Goal: Task Accomplishment & Management: Manage account settings

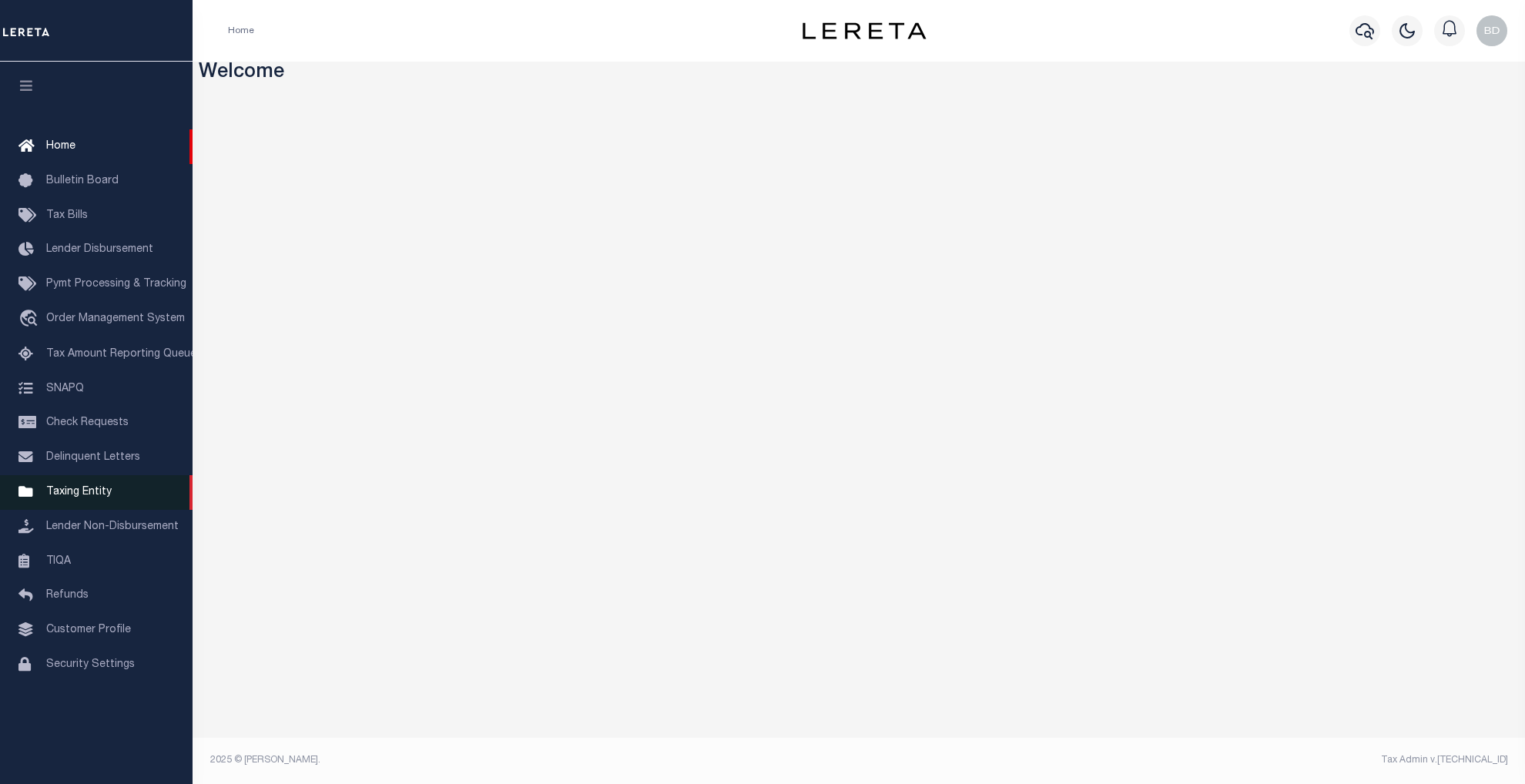
click at [74, 494] on span "Taxing Entity" at bounding box center [78, 491] width 65 height 11
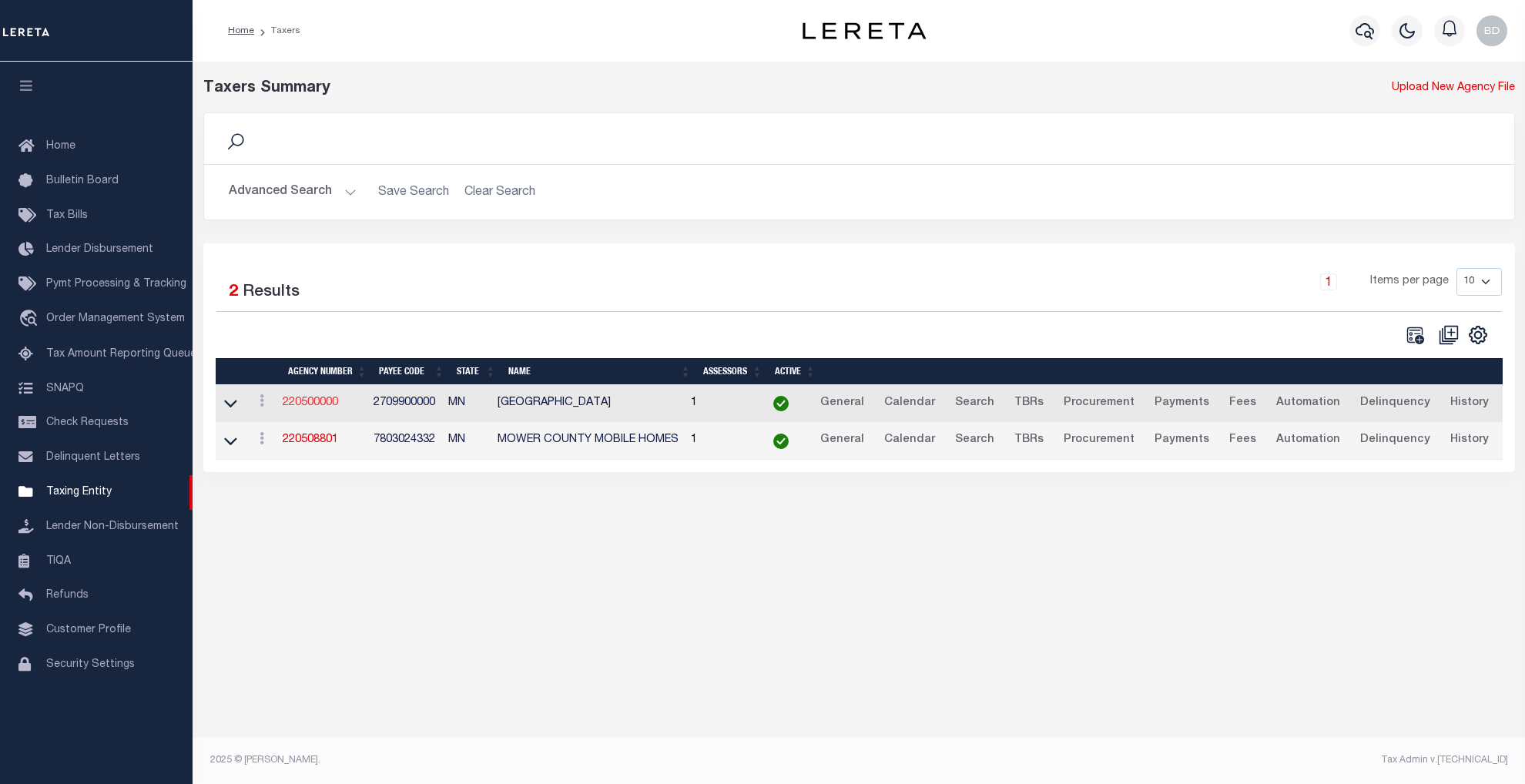
click at [312, 405] on link "220500000" at bounding box center [310, 403] width 56 height 11
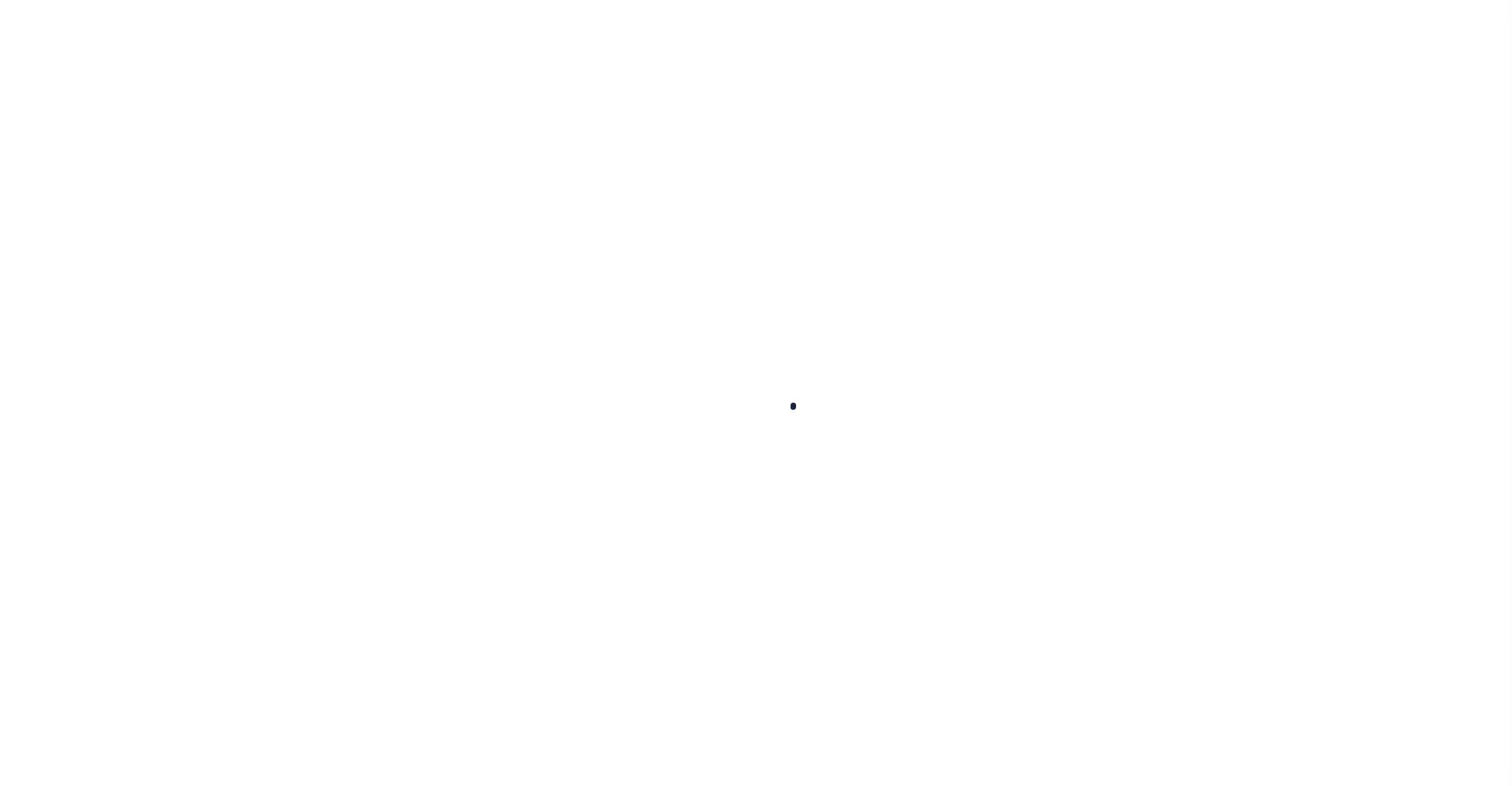
select select
checkbox input "false"
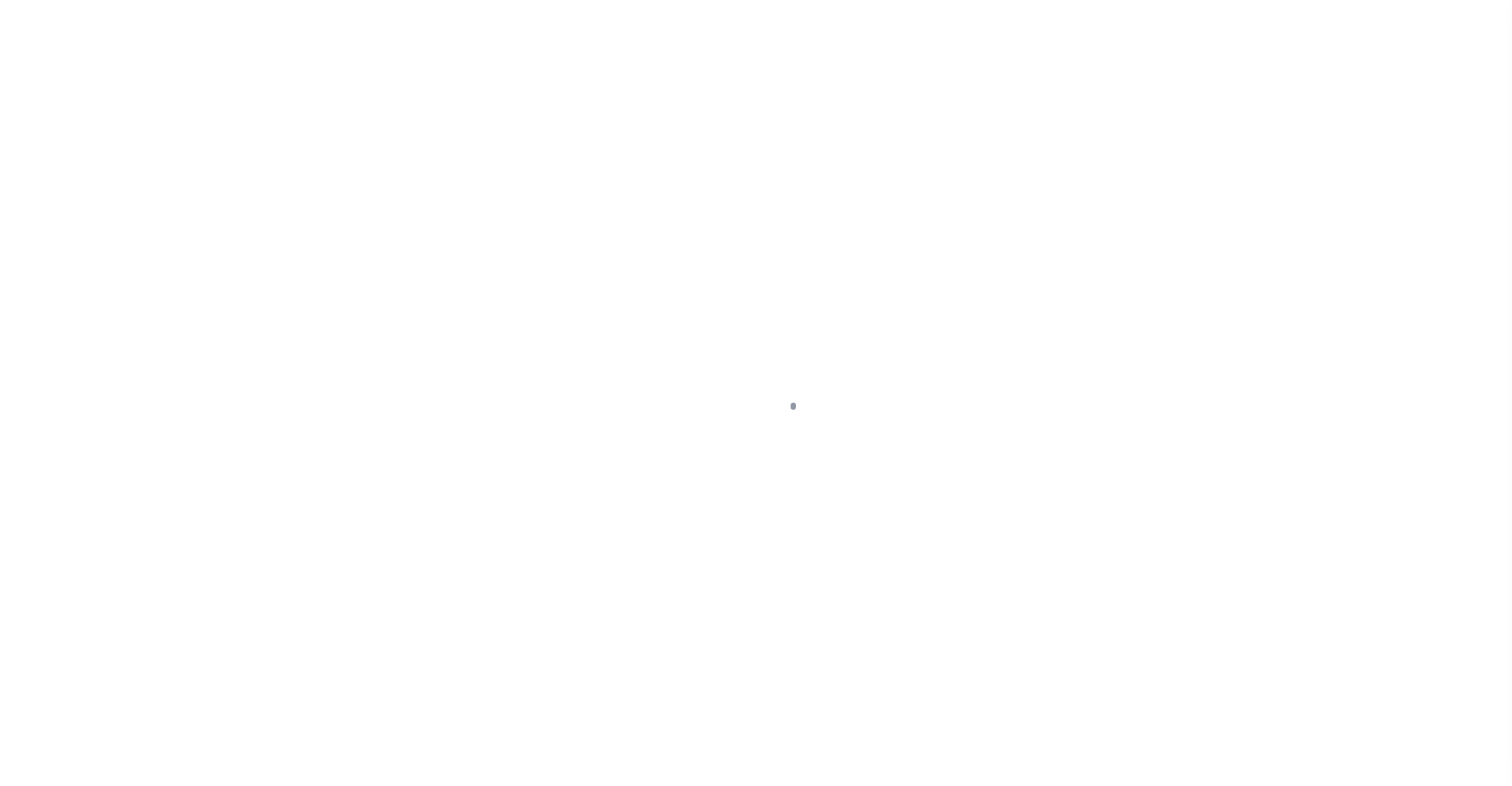
checkbox input "false"
type input "2709900000"
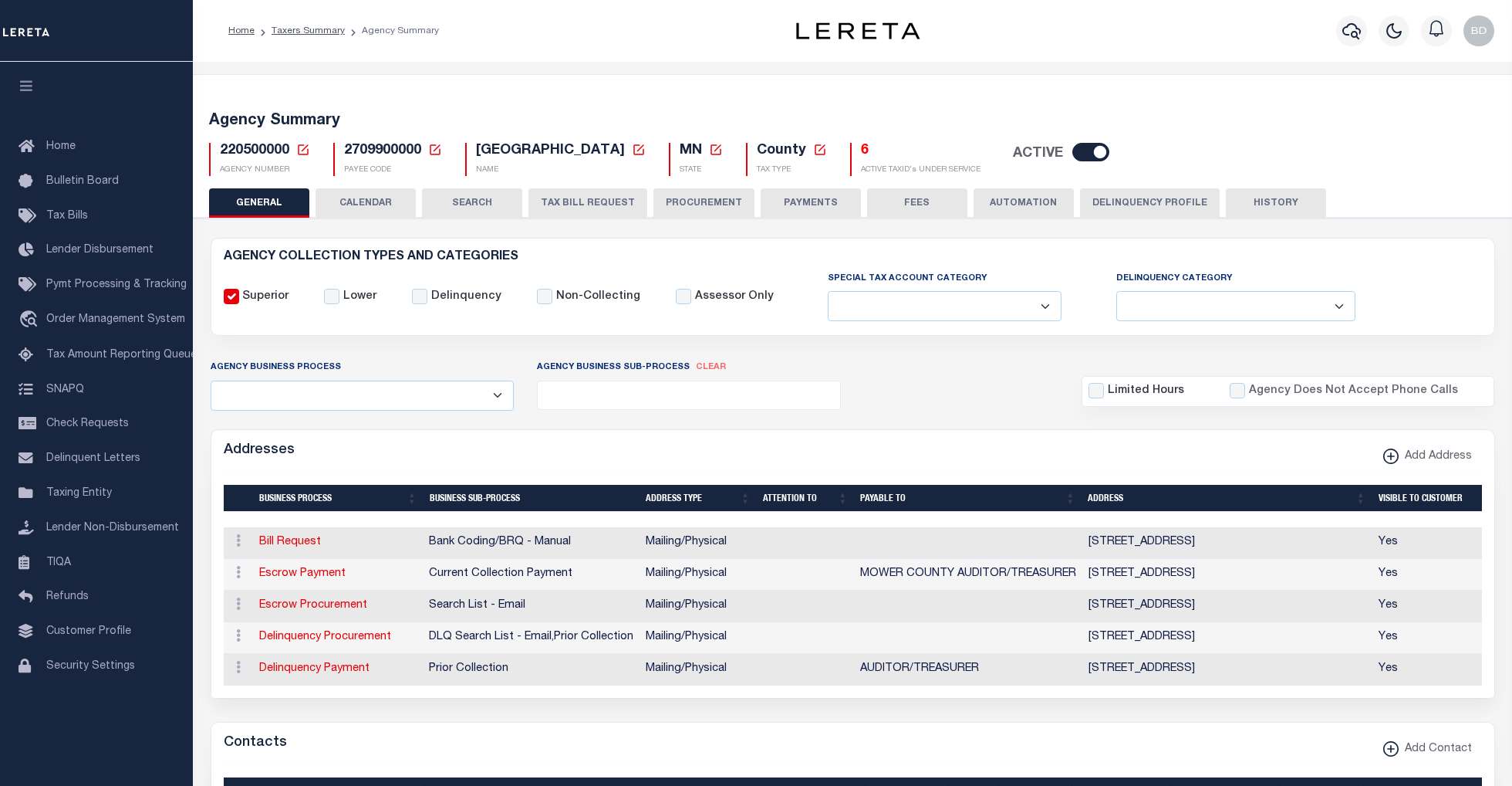
click at [297, 149] on icon at bounding box center [303, 149] width 14 height 14
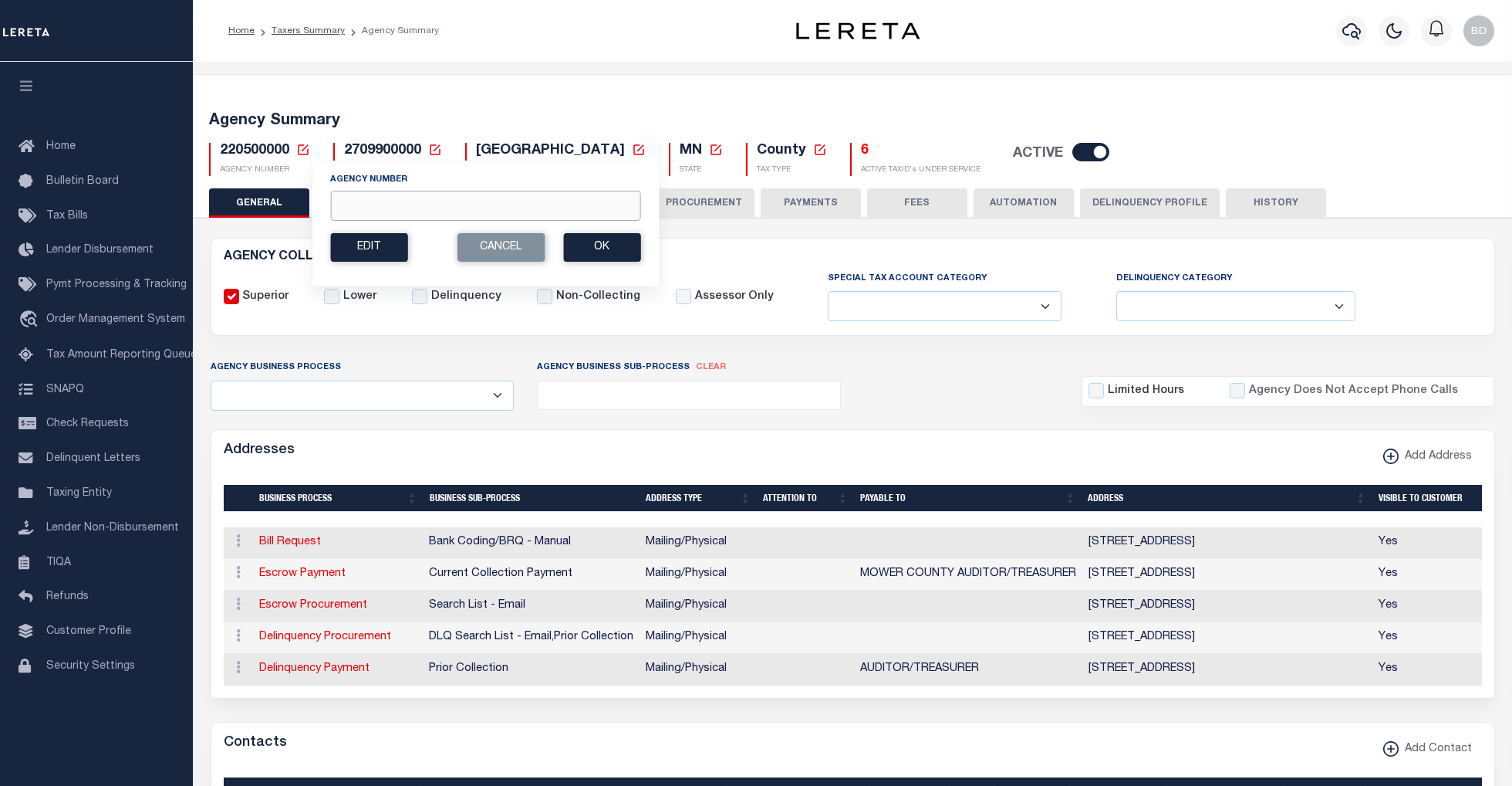
click at [382, 218] on input "Agency Number" at bounding box center [485, 205] width 310 height 30
type input "110330000"
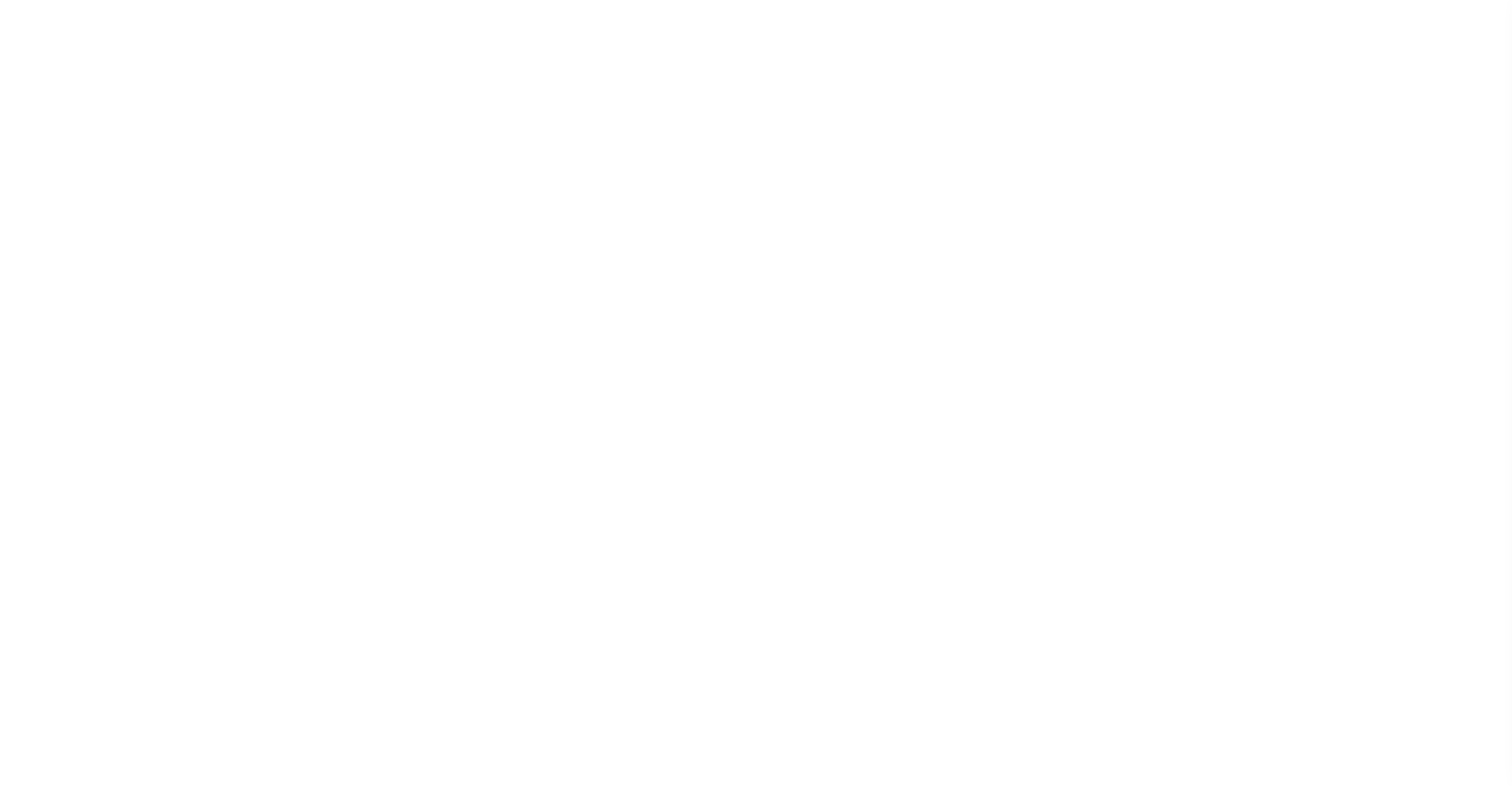
select select
checkbox input "false"
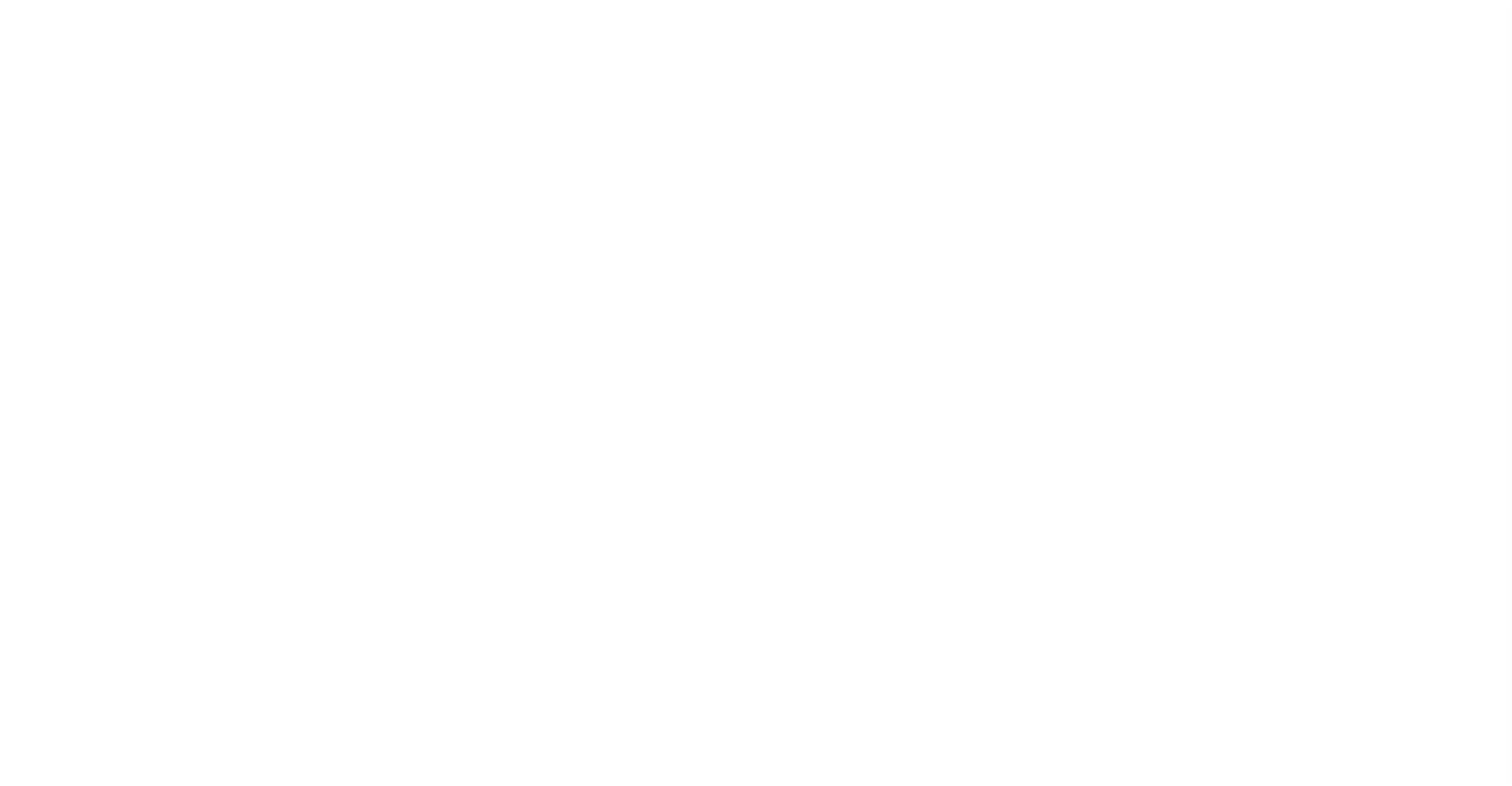
checkbox input "false"
type input "1606500000"
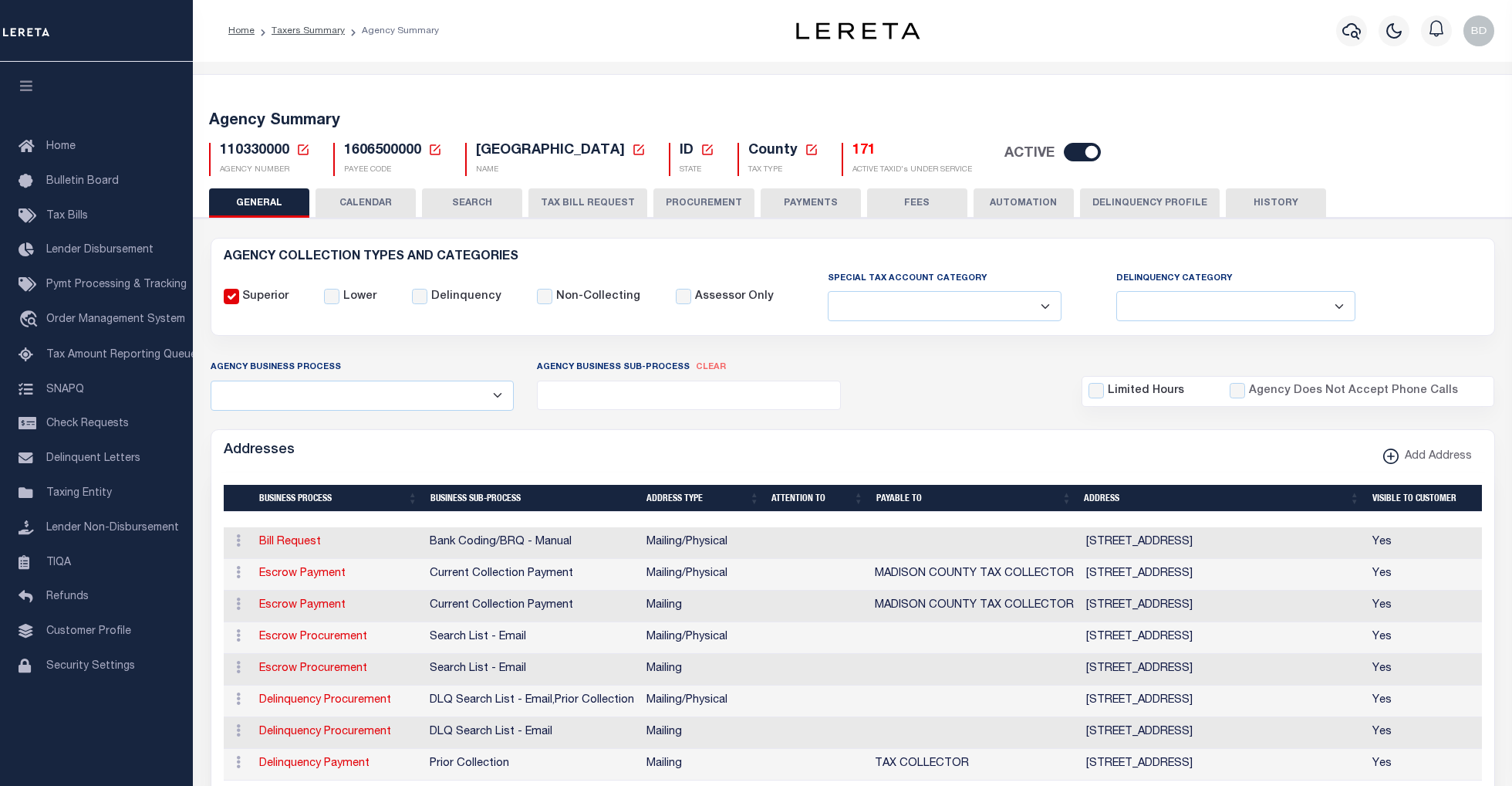
click at [609, 199] on button "TAX BILL REQUEST" at bounding box center [587, 203] width 119 height 29
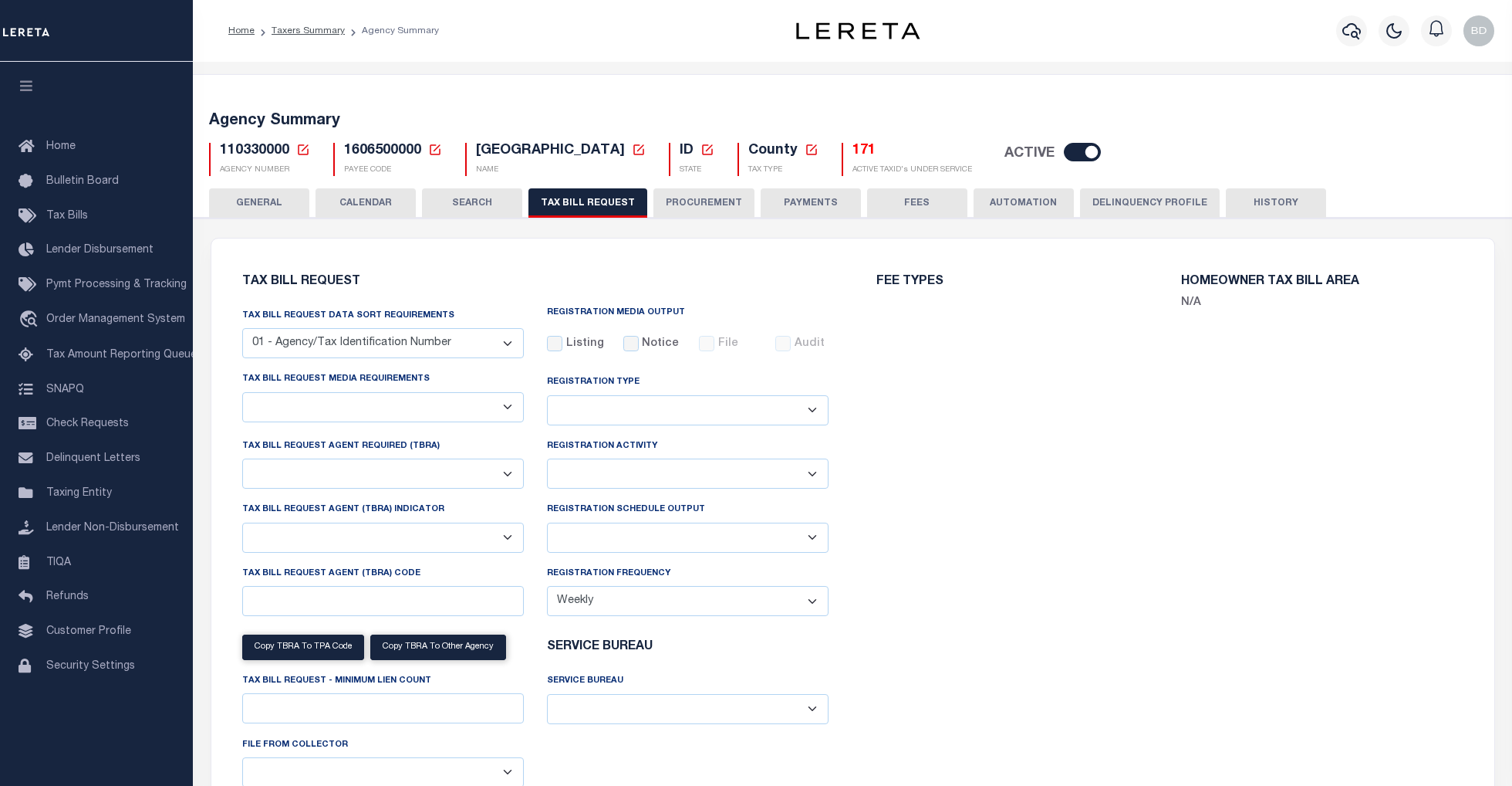
checkbox input "false"
select select "16"
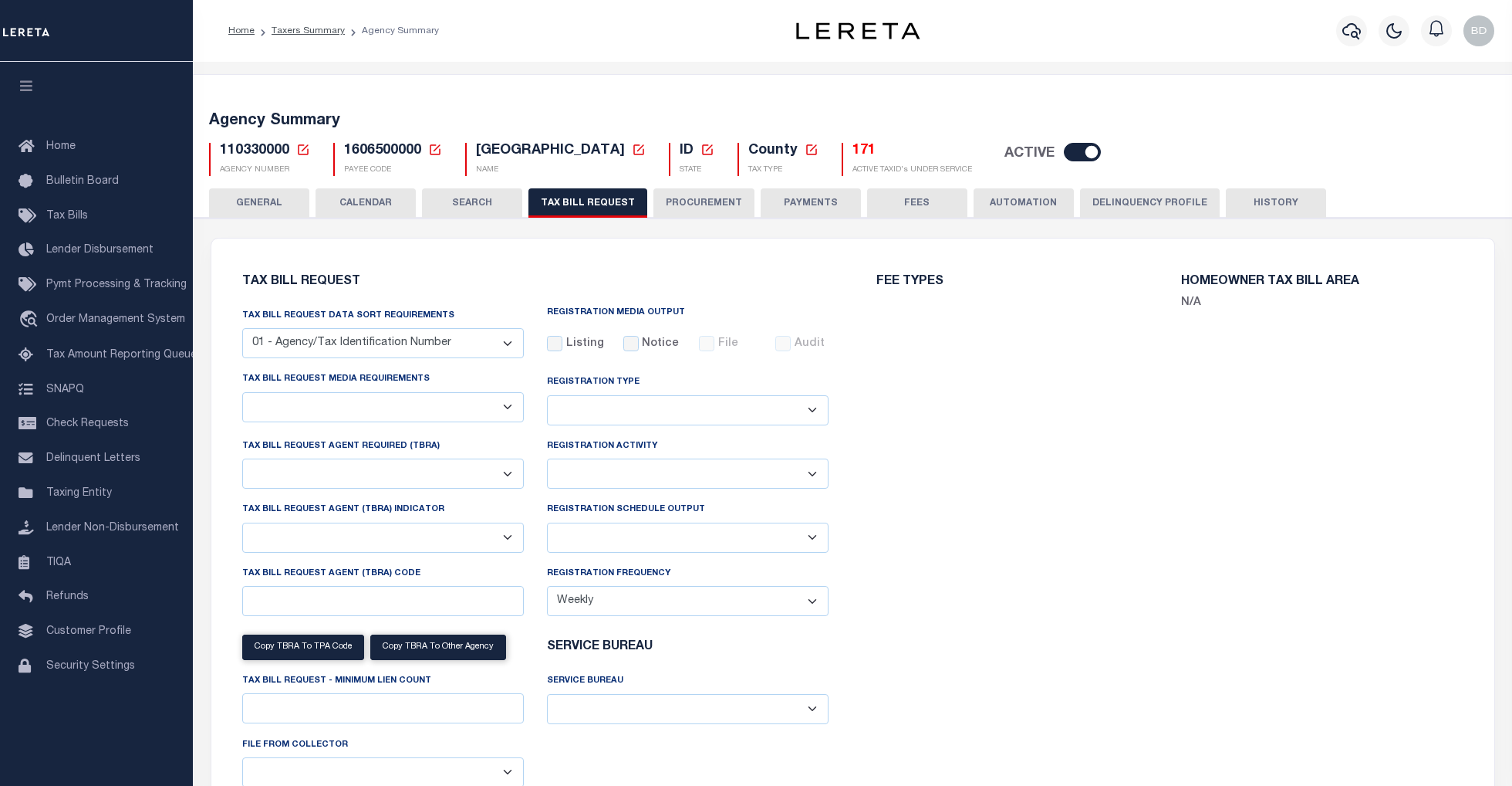
select select "true"
select select "14"
select select
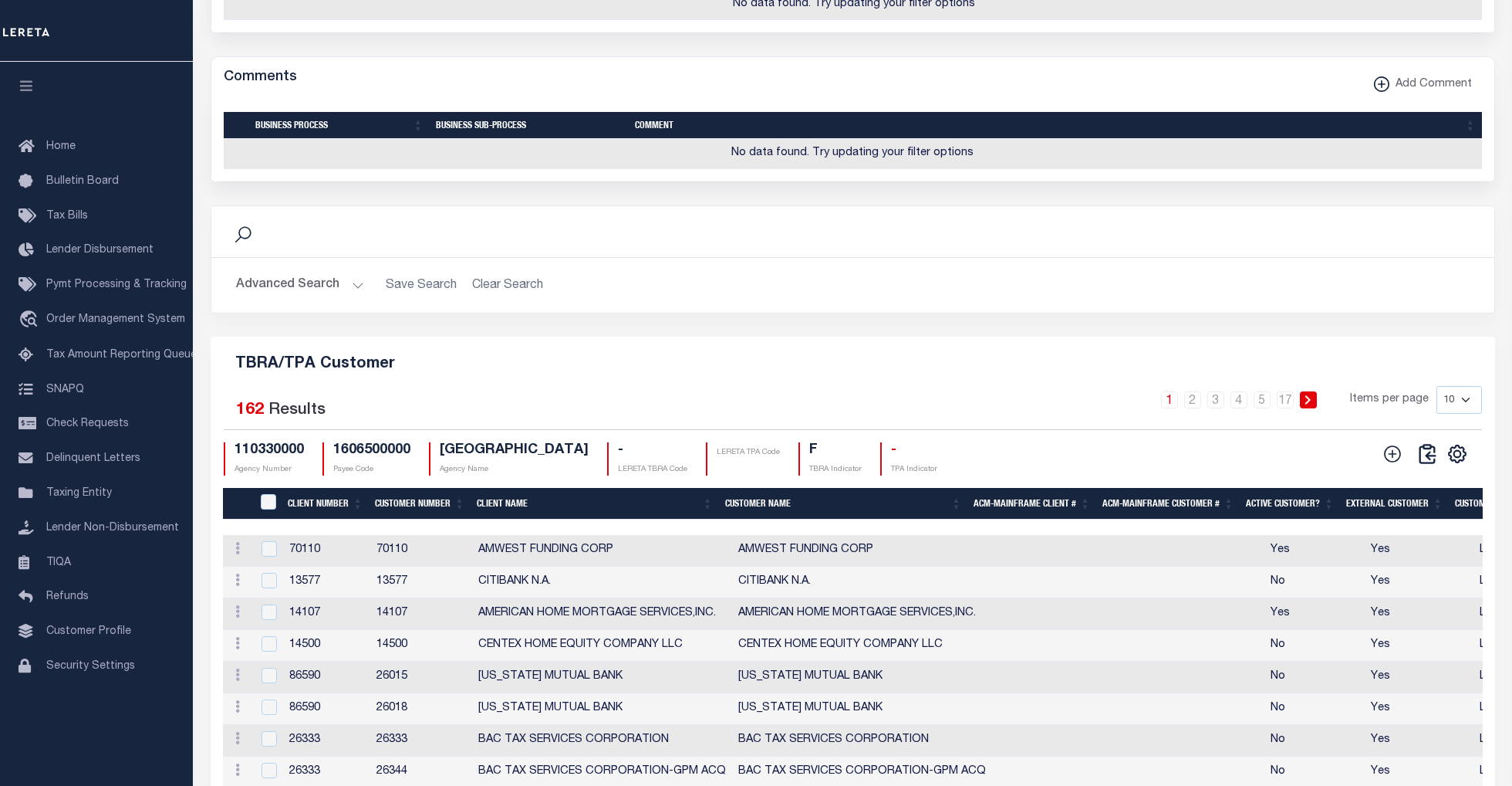
scroll to position [1809, 0]
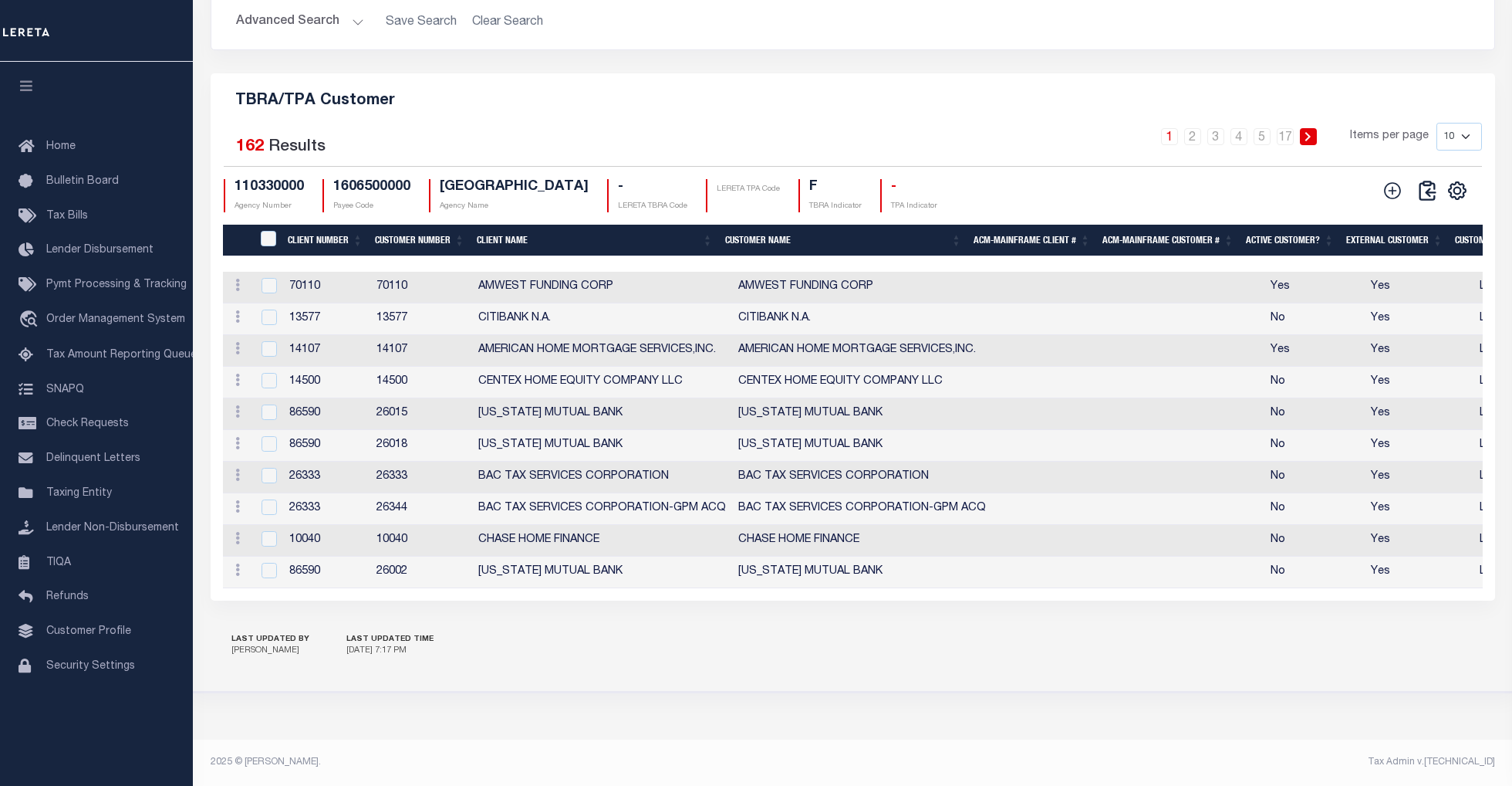
click at [326, 238] on th "Client Number" at bounding box center [326, 240] width 87 height 32
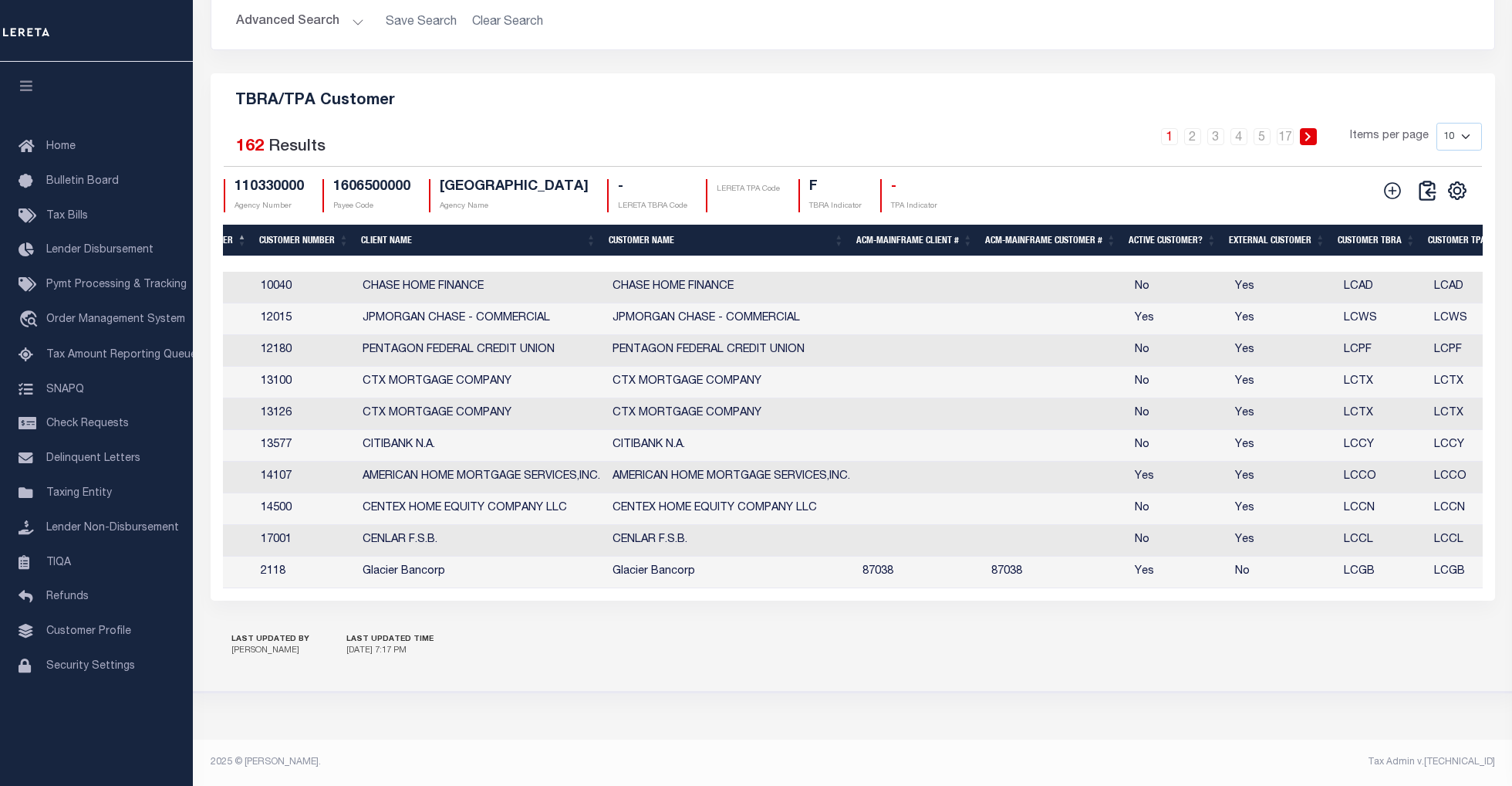
scroll to position [0, 148]
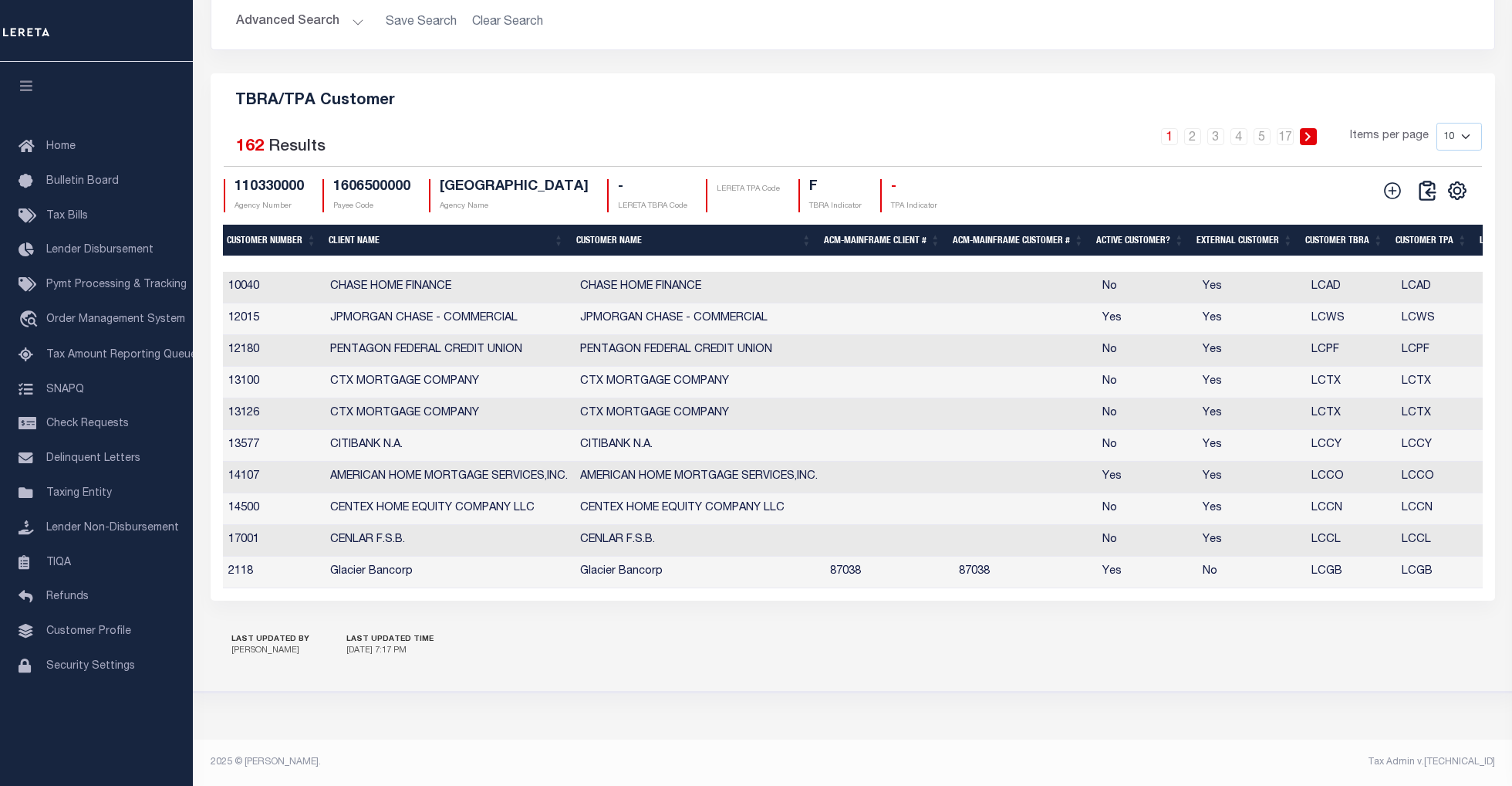
click at [1344, 232] on th "Customer TBRA" at bounding box center [1344, 240] width 90 height 32
click at [1466, 133] on select "10 25 50 100" at bounding box center [1459, 136] width 45 height 28
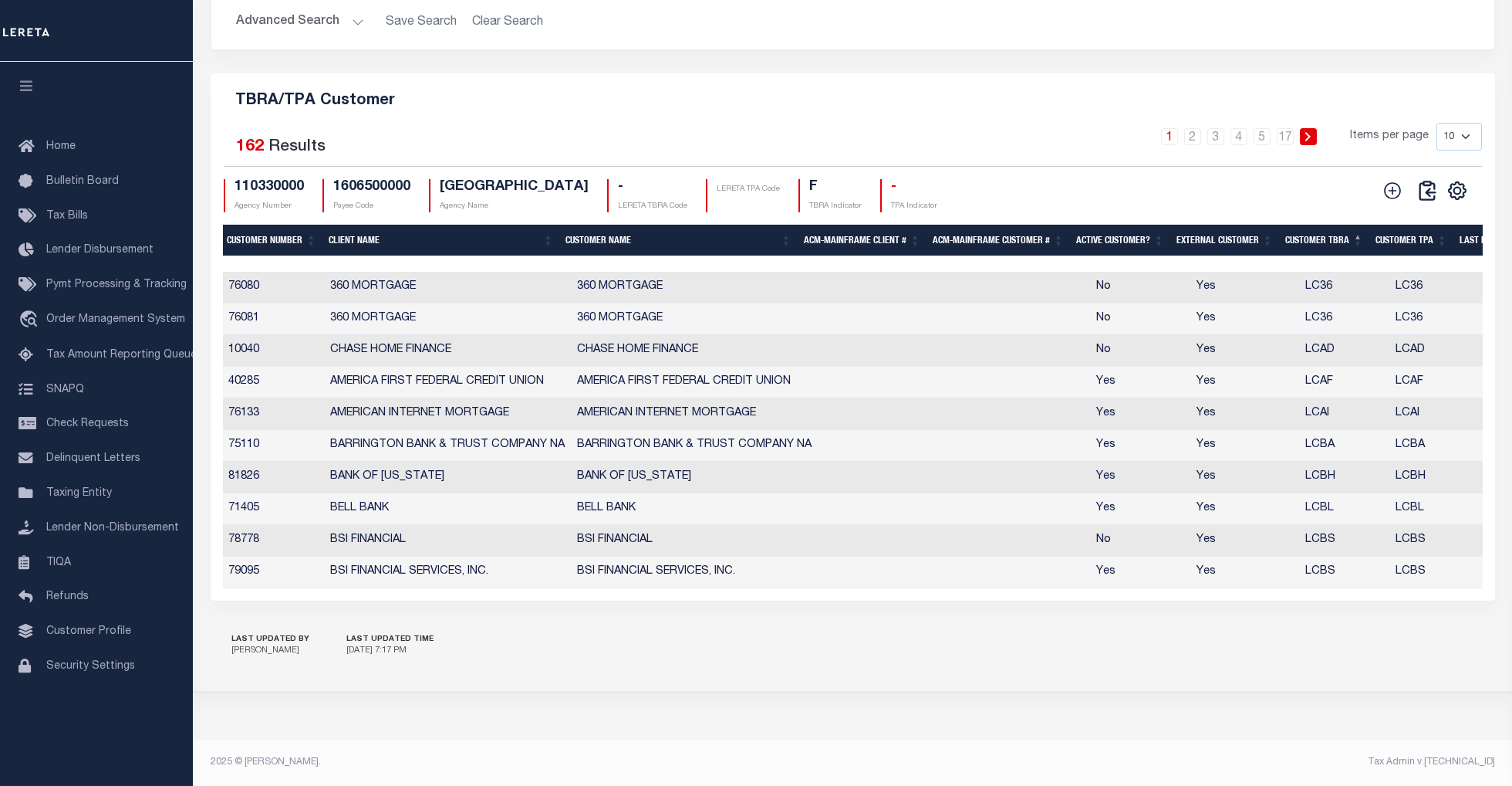
select select "100"
click at [1437, 122] on select "10 25 50 100" at bounding box center [1459, 136] width 45 height 28
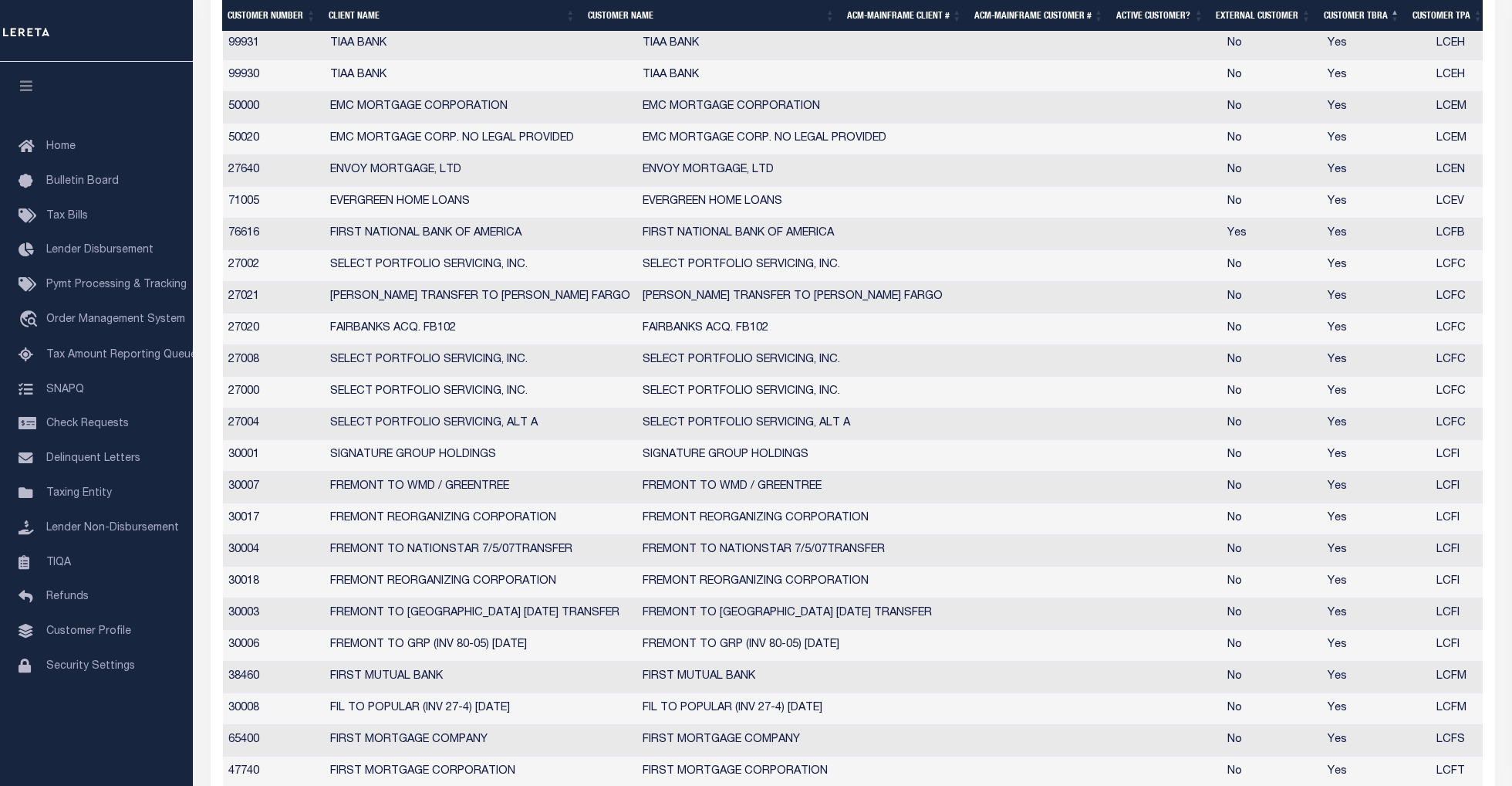
scroll to position [3060, 0]
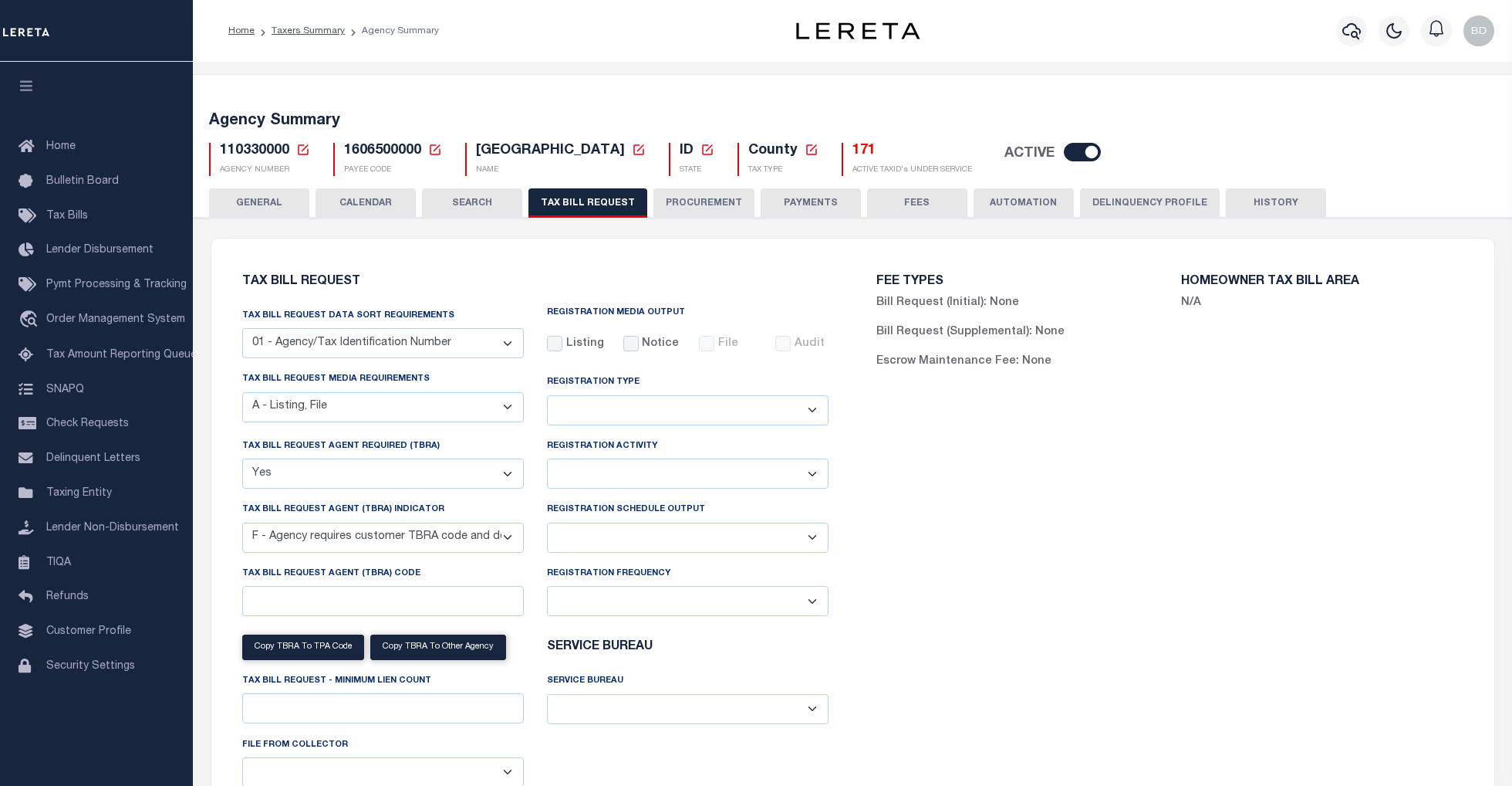
click at [1267, 204] on button "HISTORY" at bounding box center [1276, 203] width 100 height 29
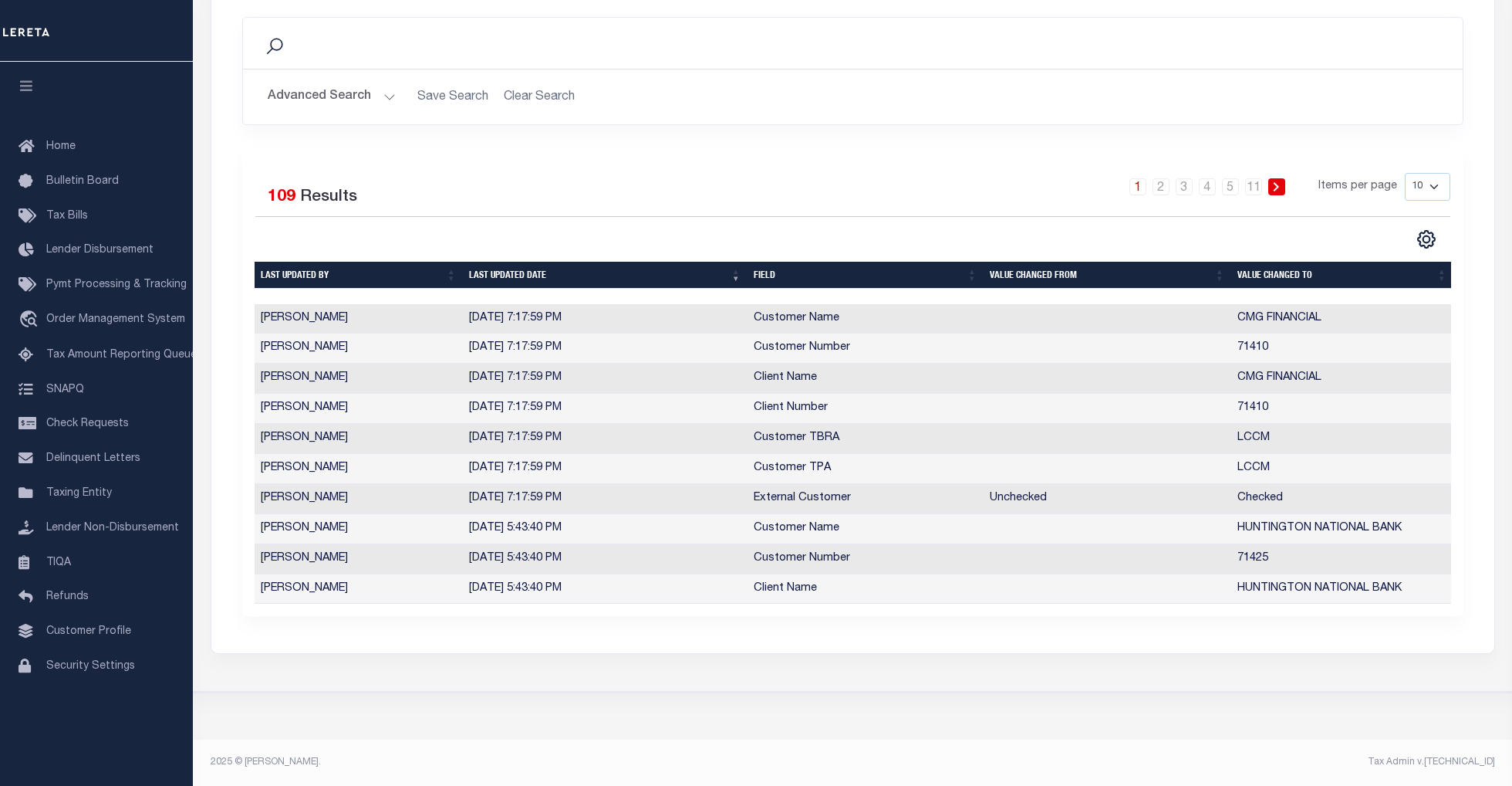
click at [387, 84] on button "Advanced Search" at bounding box center [332, 96] width 128 height 30
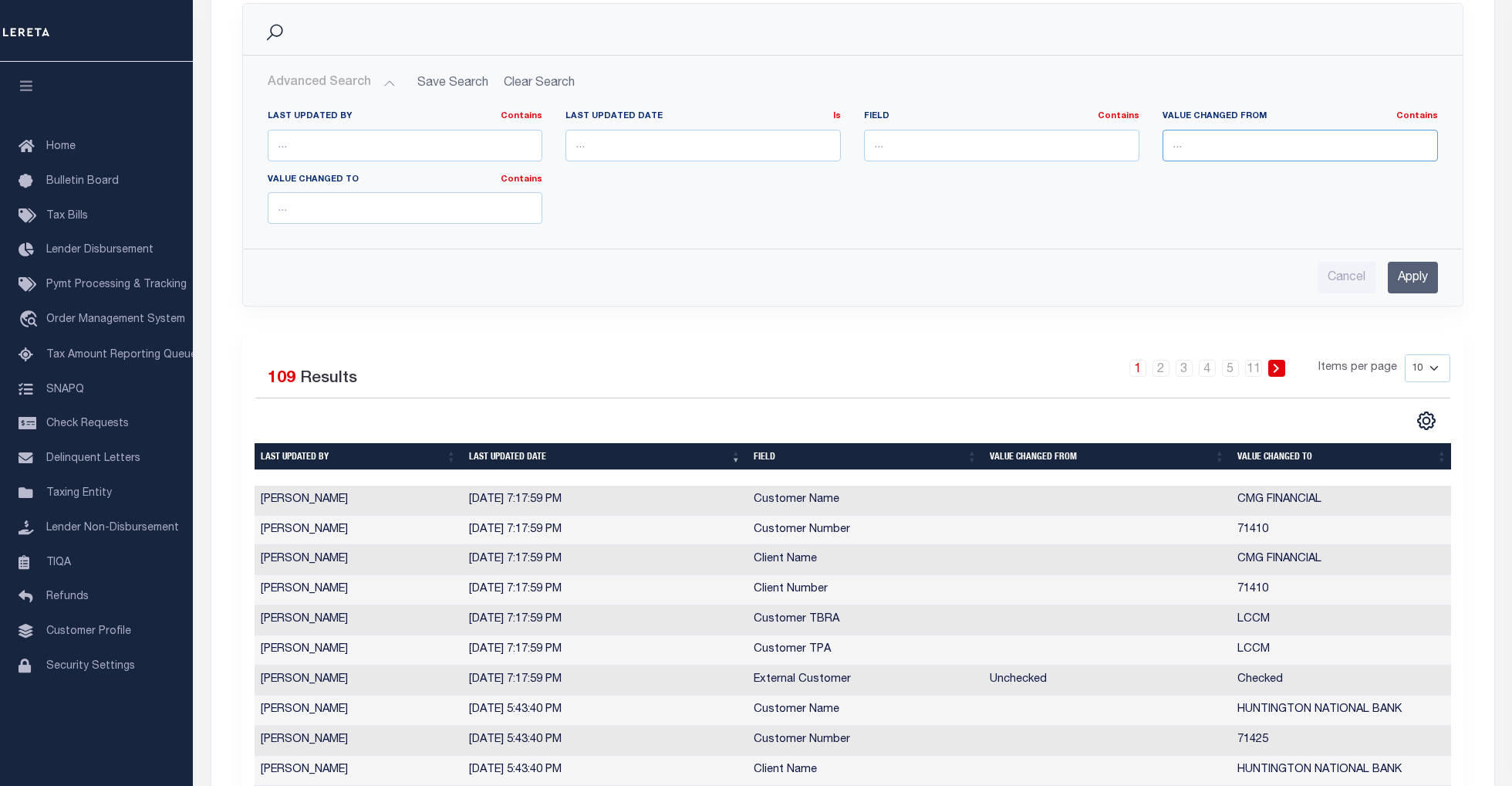
click at [1231, 146] on input "text" at bounding box center [1300, 145] width 275 height 32
click at [401, 215] on input "text" at bounding box center [406, 207] width 275 height 32
click at [1412, 279] on input "Apply" at bounding box center [1413, 277] width 50 height 32
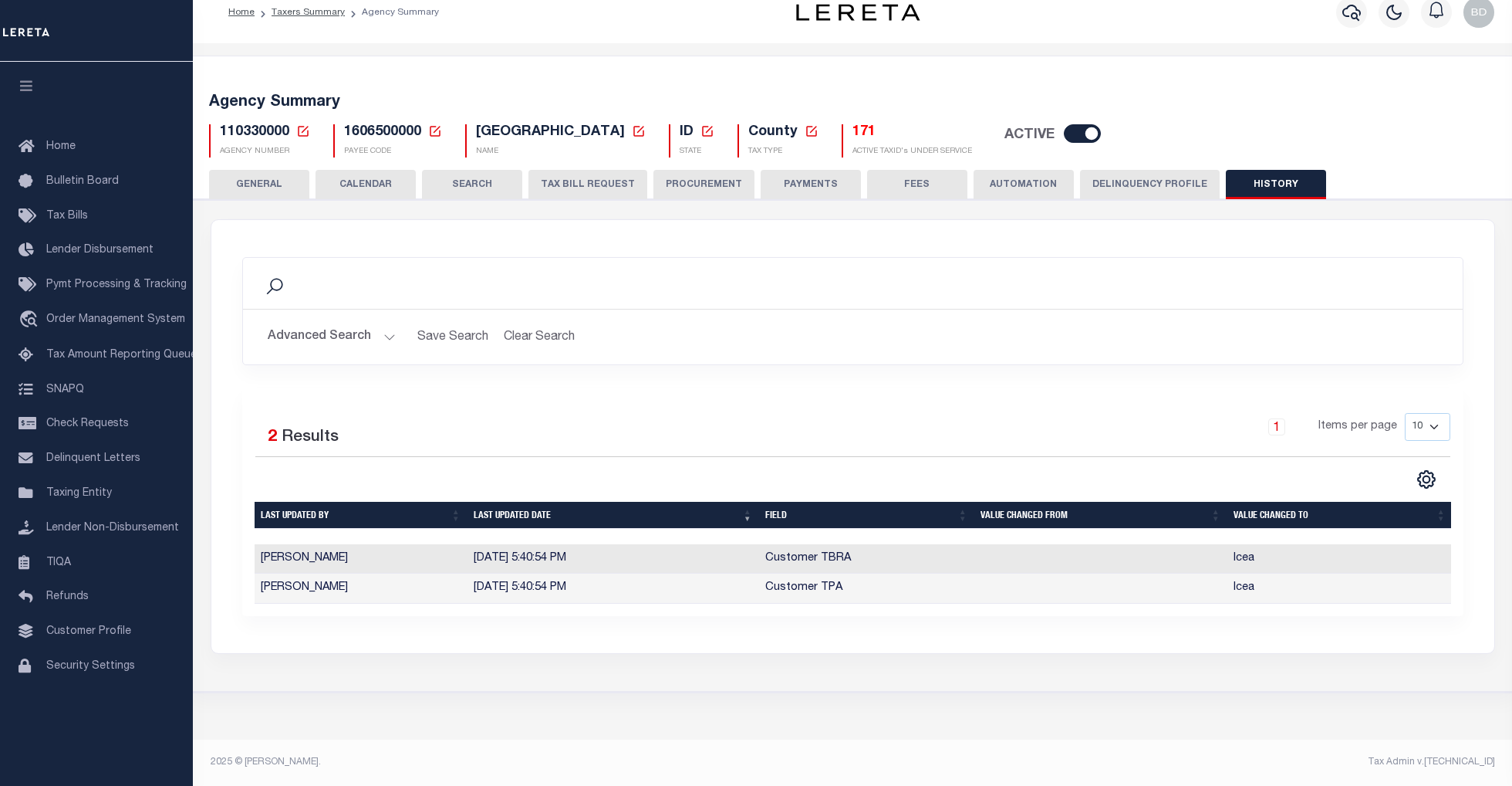
scroll to position [31, 0]
click at [393, 324] on button "Advanced Search" at bounding box center [332, 336] width 128 height 30
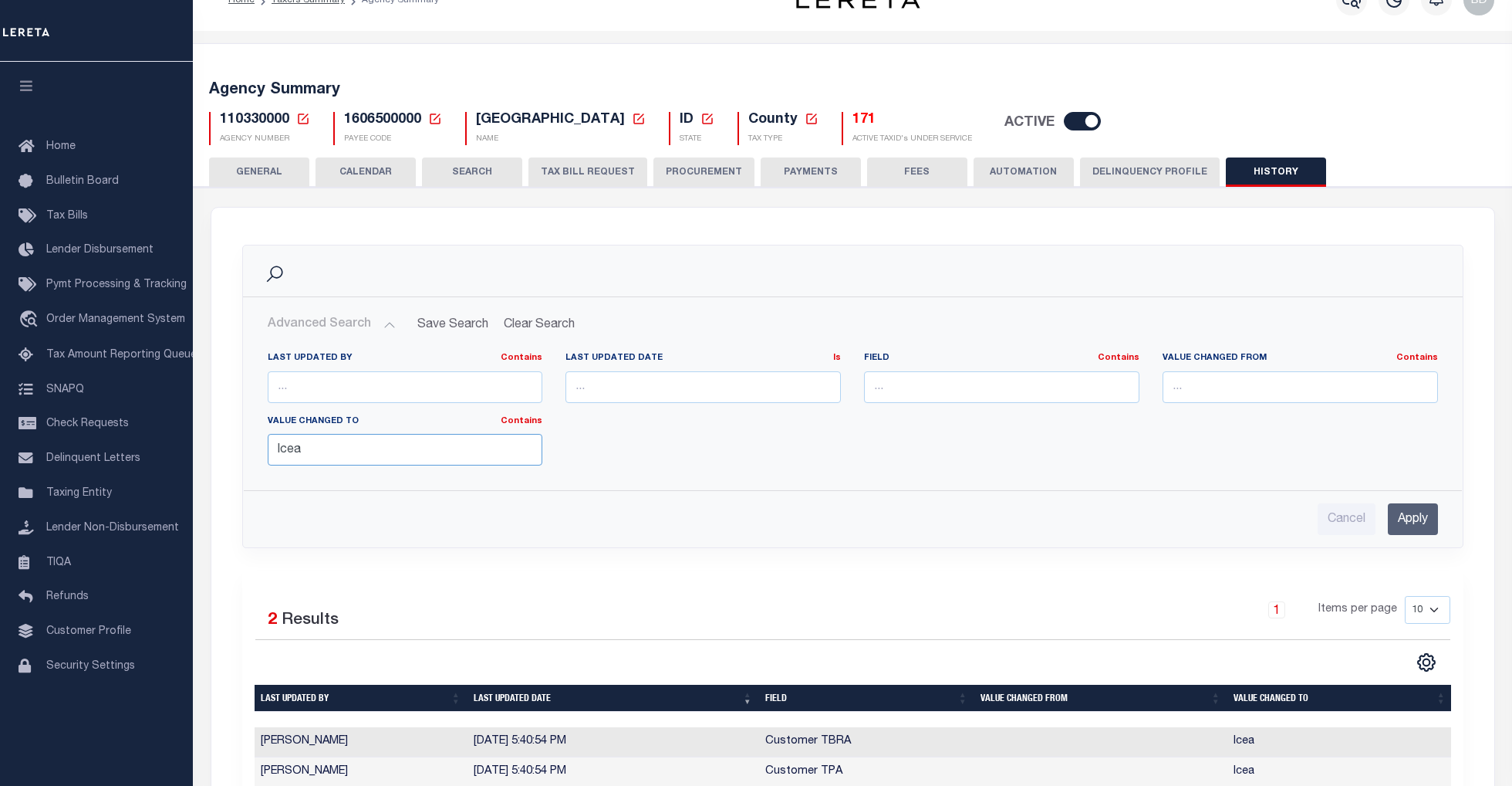
drag, startPoint x: 287, startPoint y: 451, endPoint x: 338, endPoint y: 446, distance: 51.2
click at [338, 446] on input "lcea" at bounding box center [406, 449] width 275 height 32
type input "lchu"
click at [1420, 520] on input "Apply" at bounding box center [1413, 519] width 50 height 32
